Goal: Task Accomplishment & Management: Use online tool/utility

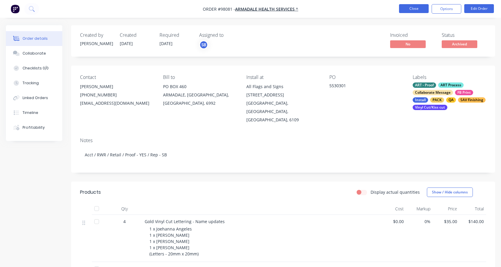
click at [415, 8] on button "Close" at bounding box center [414, 8] width 30 height 9
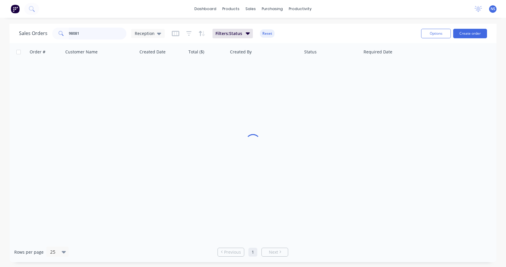
click at [99, 33] on input "98081" at bounding box center [98, 34] width 58 height 12
drag, startPoint x: 99, startPoint y: 33, endPoint x: 41, endPoint y: 21, distance: 59.4
click at [41, 21] on div "dashboard products sales purchasing productivity dashboard products Product Cat…" at bounding box center [253, 133] width 506 height 267
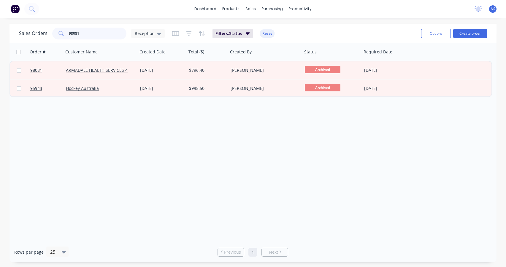
click at [86, 32] on input "98081" at bounding box center [98, 34] width 58 height 12
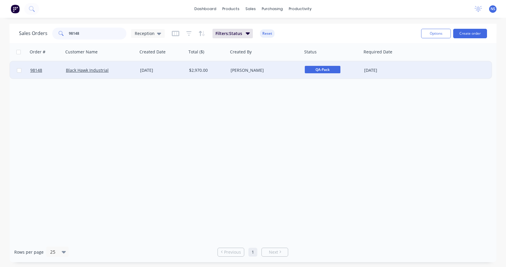
type input "98148"
click at [121, 71] on div "Black Hawk Industrial" at bounding box center [99, 70] width 66 height 6
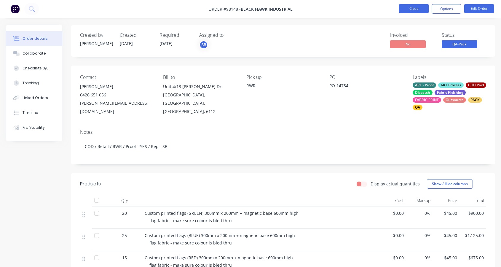
click at [418, 9] on button "Close" at bounding box center [414, 8] width 30 height 9
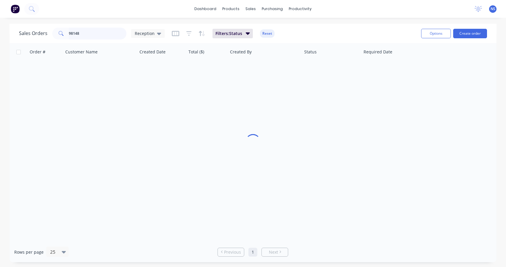
click at [98, 35] on input "98148" at bounding box center [98, 34] width 58 height 12
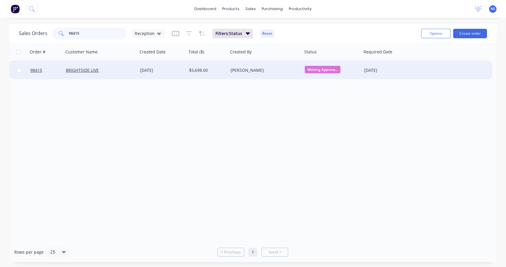
type input "98415"
click at [275, 72] on div "[PERSON_NAME]" at bounding box center [264, 70] width 66 height 6
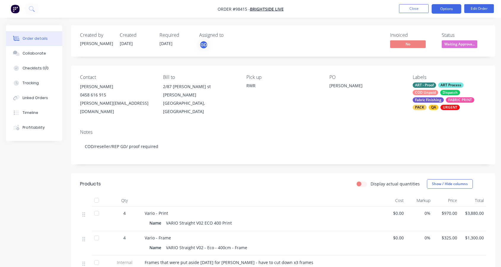
click at [446, 9] on button "Options" at bounding box center [447, 8] width 30 height 9
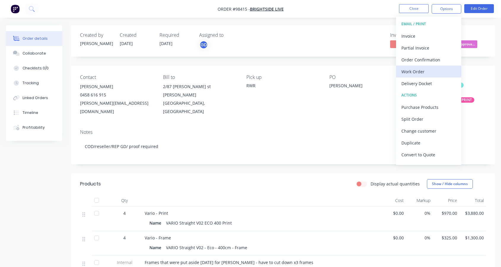
click at [423, 72] on div "Work Order" at bounding box center [429, 71] width 55 height 9
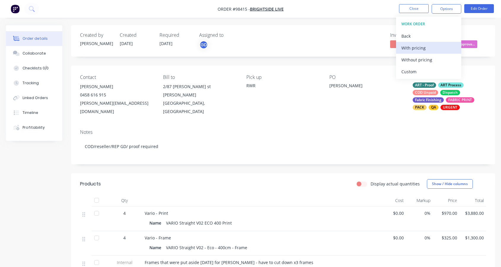
click at [414, 48] on div "With pricing" at bounding box center [429, 48] width 55 height 9
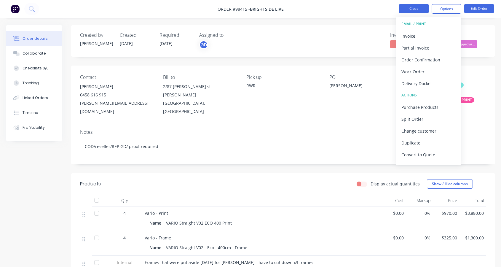
click at [415, 9] on button "Close" at bounding box center [414, 8] width 30 height 9
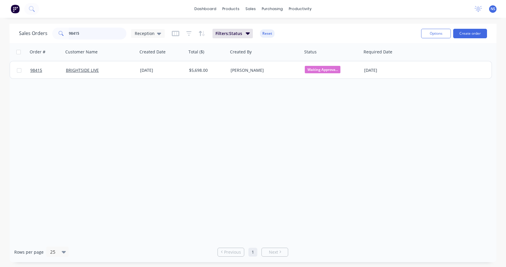
click at [90, 34] on input "98415" at bounding box center [98, 34] width 58 height 12
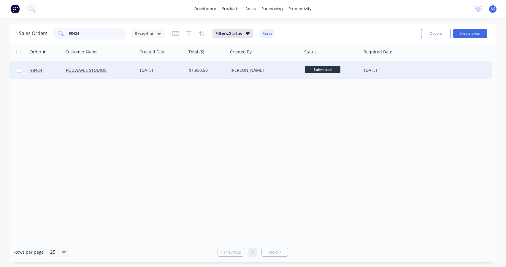
type input "98424"
click at [126, 71] on div "PODWAVES STUDIOS" at bounding box center [99, 70] width 66 height 6
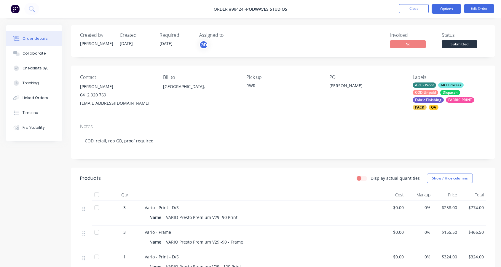
click at [444, 7] on button "Options" at bounding box center [447, 8] width 30 height 9
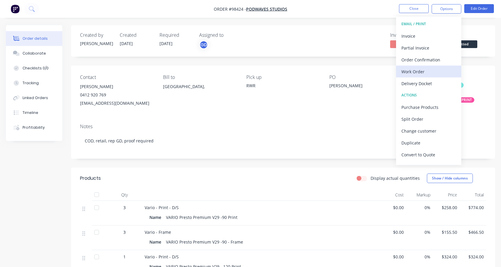
click at [424, 70] on div "Work Order" at bounding box center [429, 71] width 55 height 9
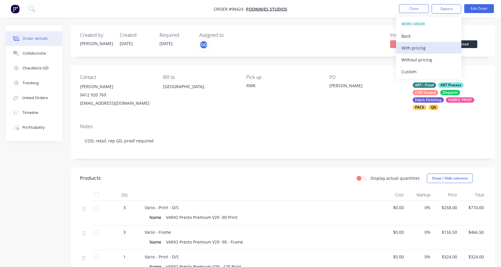
click at [415, 44] on div "With pricing" at bounding box center [429, 48] width 55 height 9
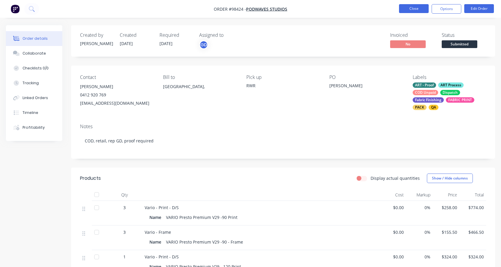
click at [413, 8] on button "Close" at bounding box center [414, 8] width 30 height 9
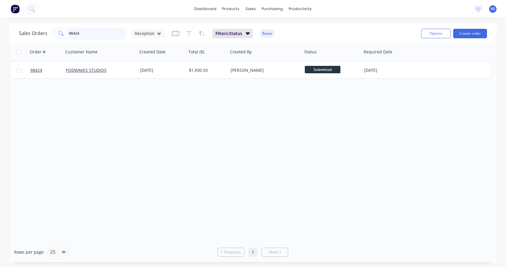
click at [91, 33] on input "98424" at bounding box center [98, 34] width 58 height 12
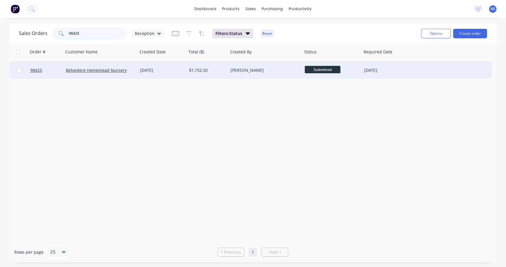
type input "98425"
click at [283, 72] on div "[PERSON_NAME]" at bounding box center [264, 70] width 66 height 6
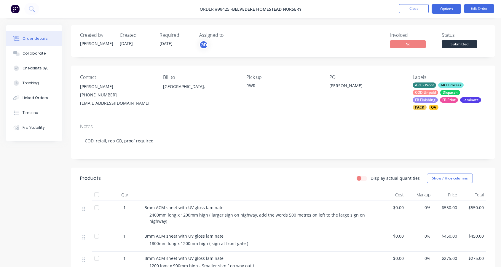
click at [451, 9] on button "Options" at bounding box center [447, 8] width 30 height 9
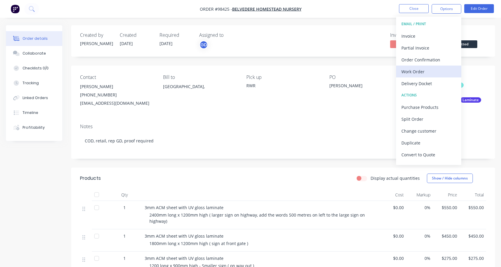
click at [433, 74] on div "Work Order" at bounding box center [429, 71] width 55 height 9
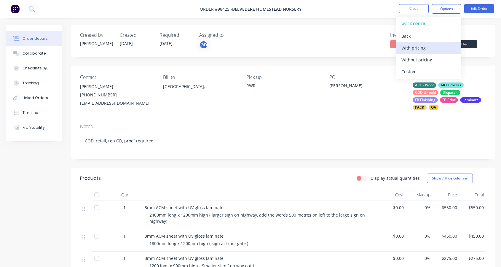
click at [425, 50] on div "With pricing" at bounding box center [429, 48] width 55 height 9
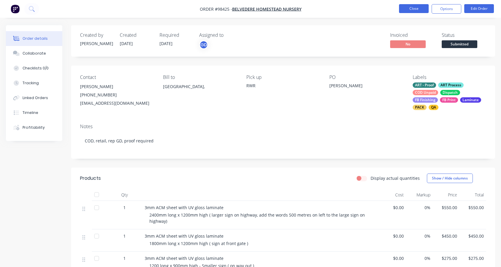
click at [408, 9] on button "Close" at bounding box center [414, 8] width 30 height 9
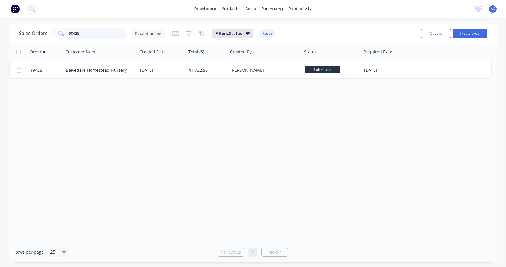
click at [100, 34] on input "98425" at bounding box center [98, 34] width 58 height 12
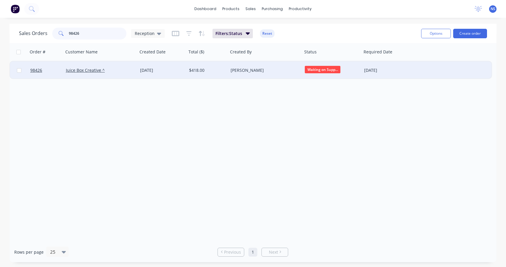
type input "98426"
click at [270, 72] on div "[PERSON_NAME]" at bounding box center [264, 70] width 66 height 6
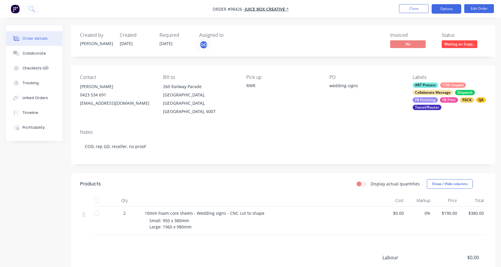
click at [443, 9] on button "Options" at bounding box center [447, 8] width 30 height 9
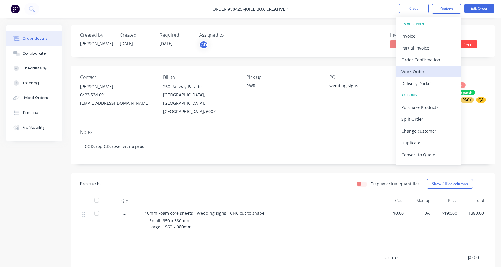
click at [435, 70] on div "Work Order" at bounding box center [429, 71] width 55 height 9
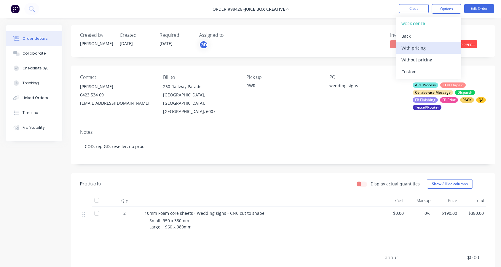
click at [418, 46] on div "With pricing" at bounding box center [429, 48] width 55 height 9
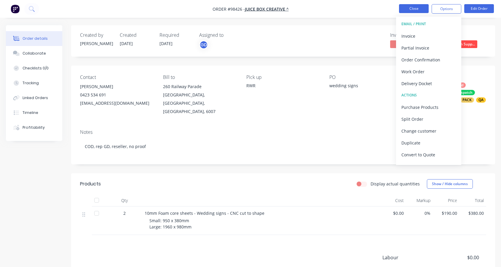
click at [413, 10] on button "Close" at bounding box center [414, 8] width 30 height 9
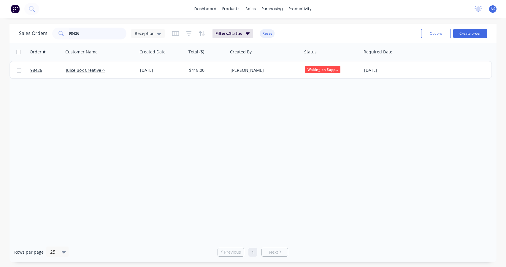
click at [91, 34] on input "98426" at bounding box center [98, 34] width 58 height 12
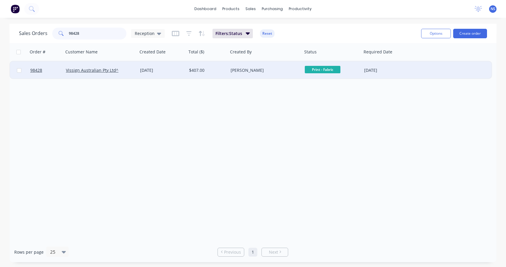
type input "98428"
click at [132, 71] on div "Vissign Australian Pty Ltd^" at bounding box center [100, 70] width 69 height 6
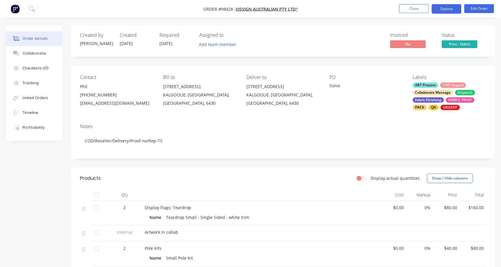
click at [446, 9] on button "Options" at bounding box center [447, 8] width 30 height 9
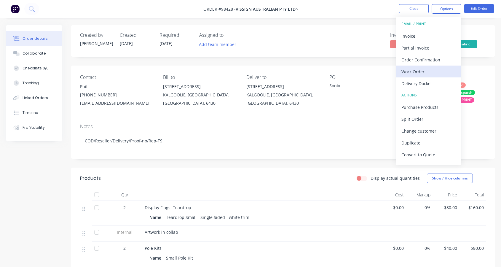
click at [433, 71] on div "Work Order" at bounding box center [429, 71] width 55 height 9
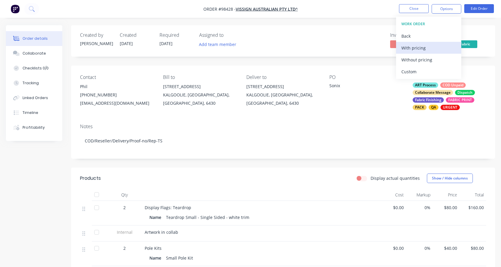
click at [423, 48] on div "With pricing" at bounding box center [429, 48] width 55 height 9
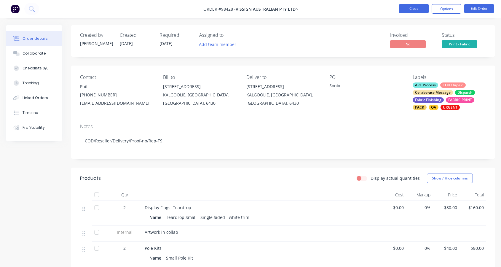
click at [403, 9] on button "Close" at bounding box center [414, 8] width 30 height 9
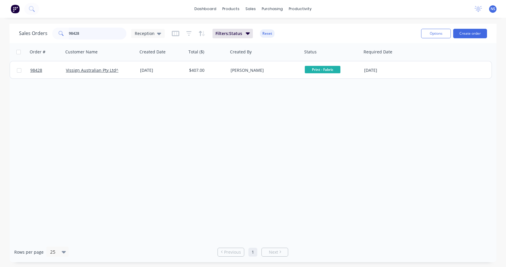
click at [91, 33] on input "98428" at bounding box center [98, 34] width 58 height 12
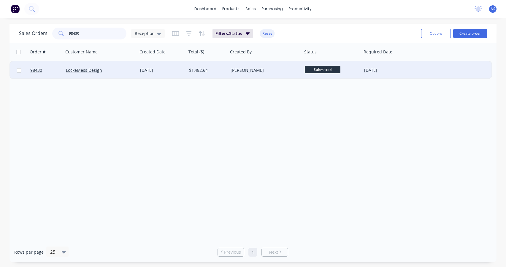
type input "98430"
click at [120, 72] on div "LockeMess Design" at bounding box center [99, 70] width 66 height 6
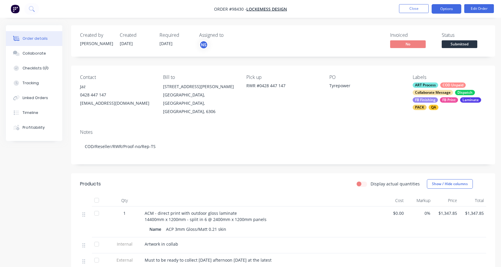
click at [447, 7] on button "Options" at bounding box center [447, 8] width 30 height 9
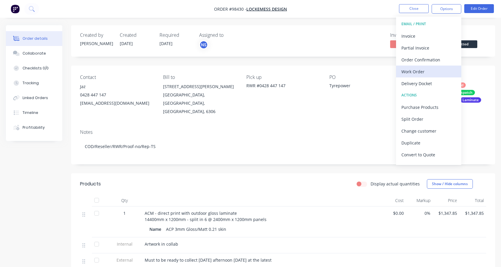
click at [425, 75] on div "Work Order" at bounding box center [429, 71] width 55 height 9
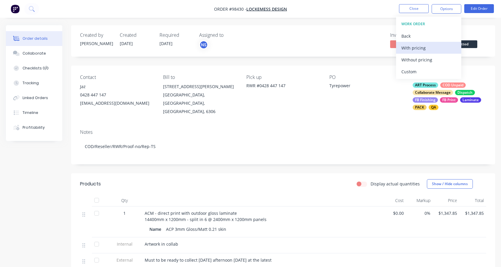
click at [418, 47] on div "With pricing" at bounding box center [429, 48] width 55 height 9
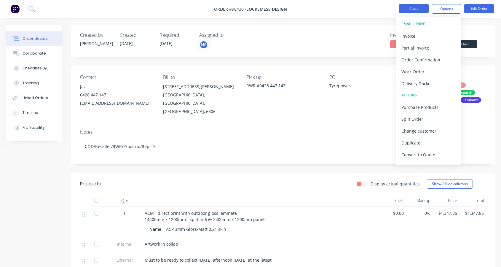
click at [407, 9] on button "Close" at bounding box center [414, 8] width 30 height 9
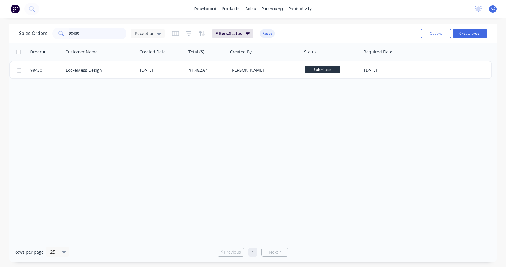
click at [95, 32] on input "98430" at bounding box center [98, 34] width 58 height 12
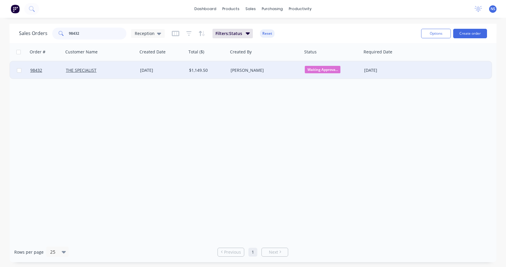
type input "98432"
click at [268, 72] on div "[PERSON_NAME]" at bounding box center [264, 70] width 66 height 6
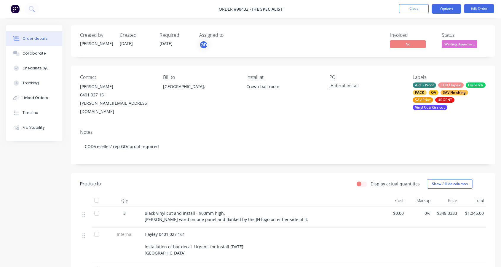
click at [440, 7] on button "Options" at bounding box center [447, 8] width 30 height 9
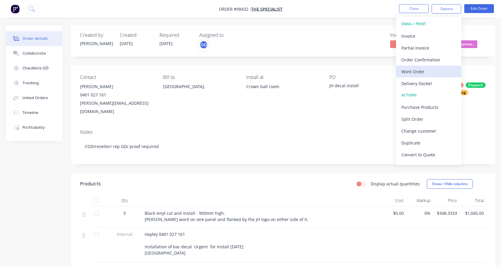
click at [422, 69] on div "Work Order" at bounding box center [429, 71] width 55 height 9
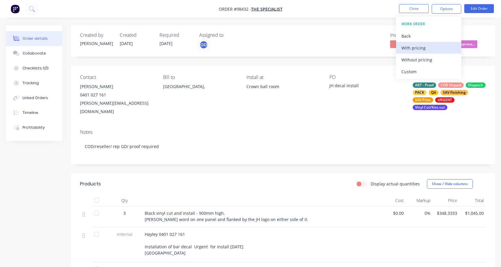
click at [412, 50] on div "With pricing" at bounding box center [429, 48] width 55 height 9
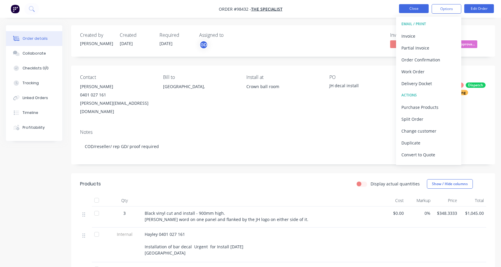
click at [407, 7] on button "Close" at bounding box center [414, 8] width 30 height 9
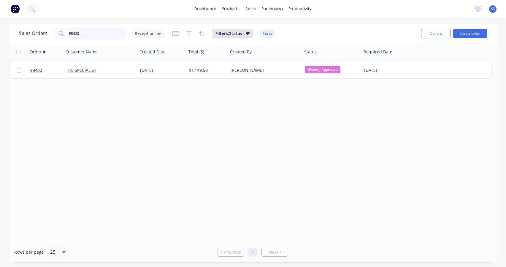
click at [97, 34] on input "98432" at bounding box center [98, 34] width 58 height 12
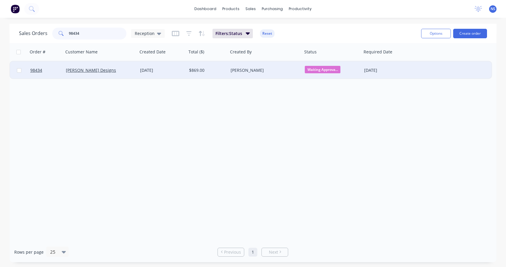
type input "98434"
click at [273, 72] on div "[PERSON_NAME]" at bounding box center [264, 70] width 66 height 6
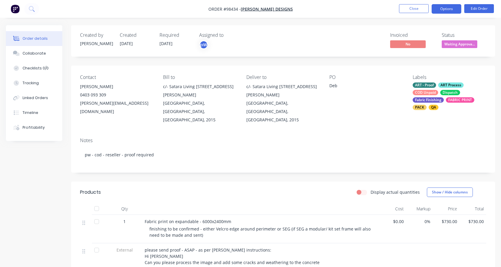
click at [440, 7] on button "Options" at bounding box center [447, 8] width 30 height 9
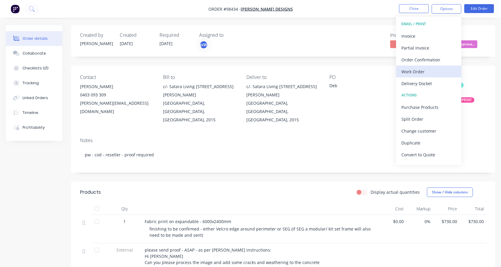
click at [425, 70] on div "Work Order" at bounding box center [429, 71] width 55 height 9
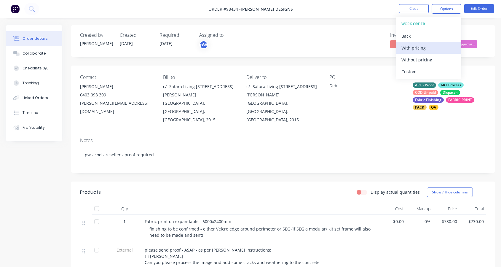
click at [418, 48] on div "With pricing" at bounding box center [429, 48] width 55 height 9
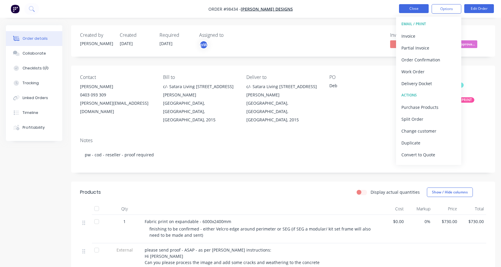
click at [405, 9] on button "Close" at bounding box center [414, 8] width 30 height 9
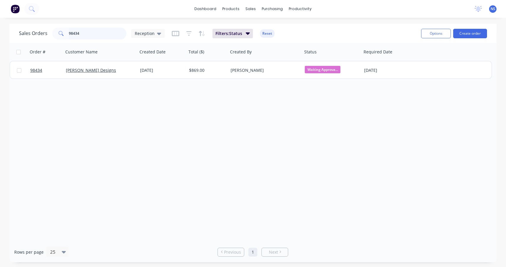
click at [95, 34] on input "98434" at bounding box center [98, 34] width 58 height 12
click at [85, 31] on input "98434" at bounding box center [98, 34] width 58 height 12
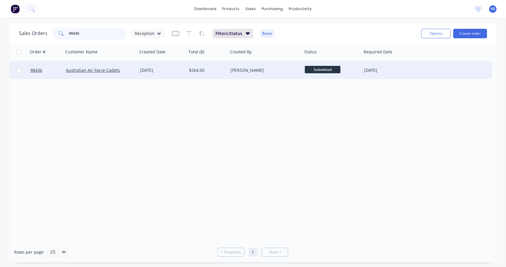
type input "98436"
click at [217, 72] on div "$264.00" at bounding box center [206, 70] width 35 height 6
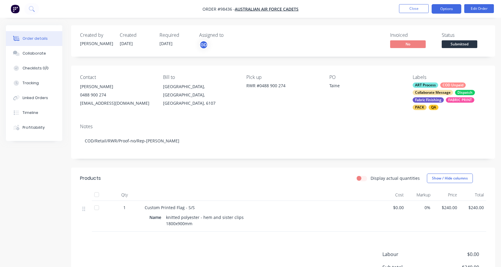
click at [445, 8] on button "Options" at bounding box center [447, 8] width 30 height 9
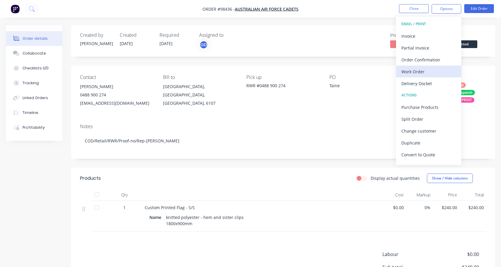
click at [422, 70] on div "Work Order" at bounding box center [429, 71] width 55 height 9
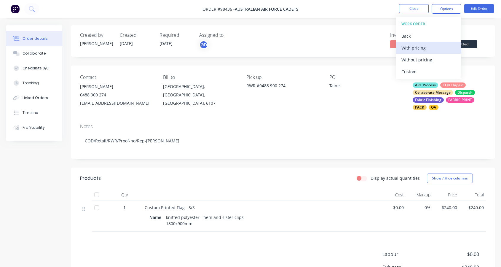
click at [411, 48] on div "With pricing" at bounding box center [429, 48] width 55 height 9
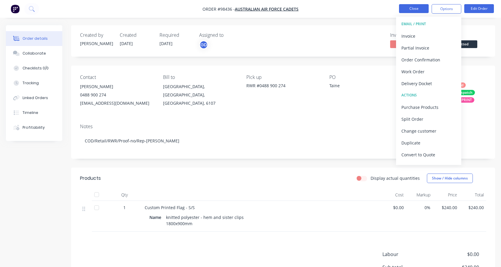
click at [412, 6] on button "Close" at bounding box center [414, 8] width 30 height 9
